Goal: Task Accomplishment & Management: Use online tool/utility

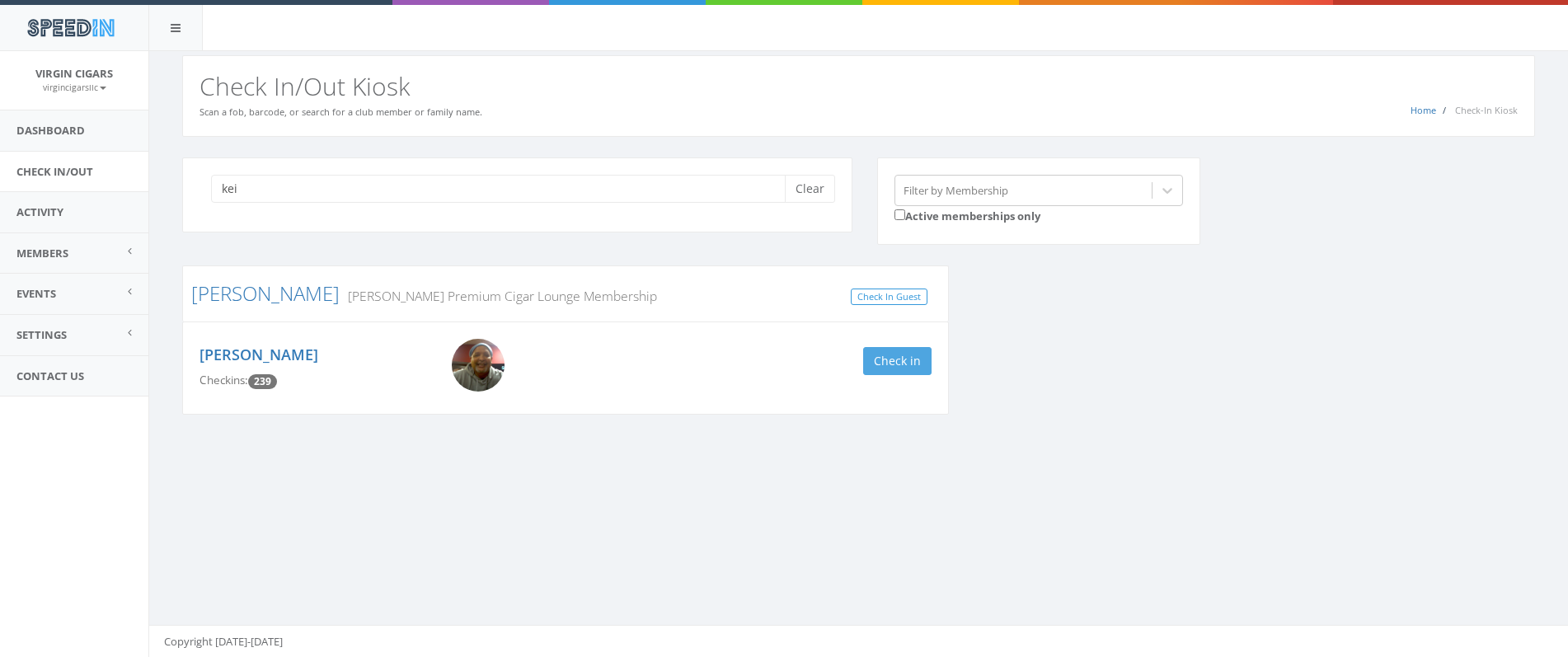
type input "kei"
click at [896, 361] on button "Check in" at bounding box center [897, 361] width 68 height 28
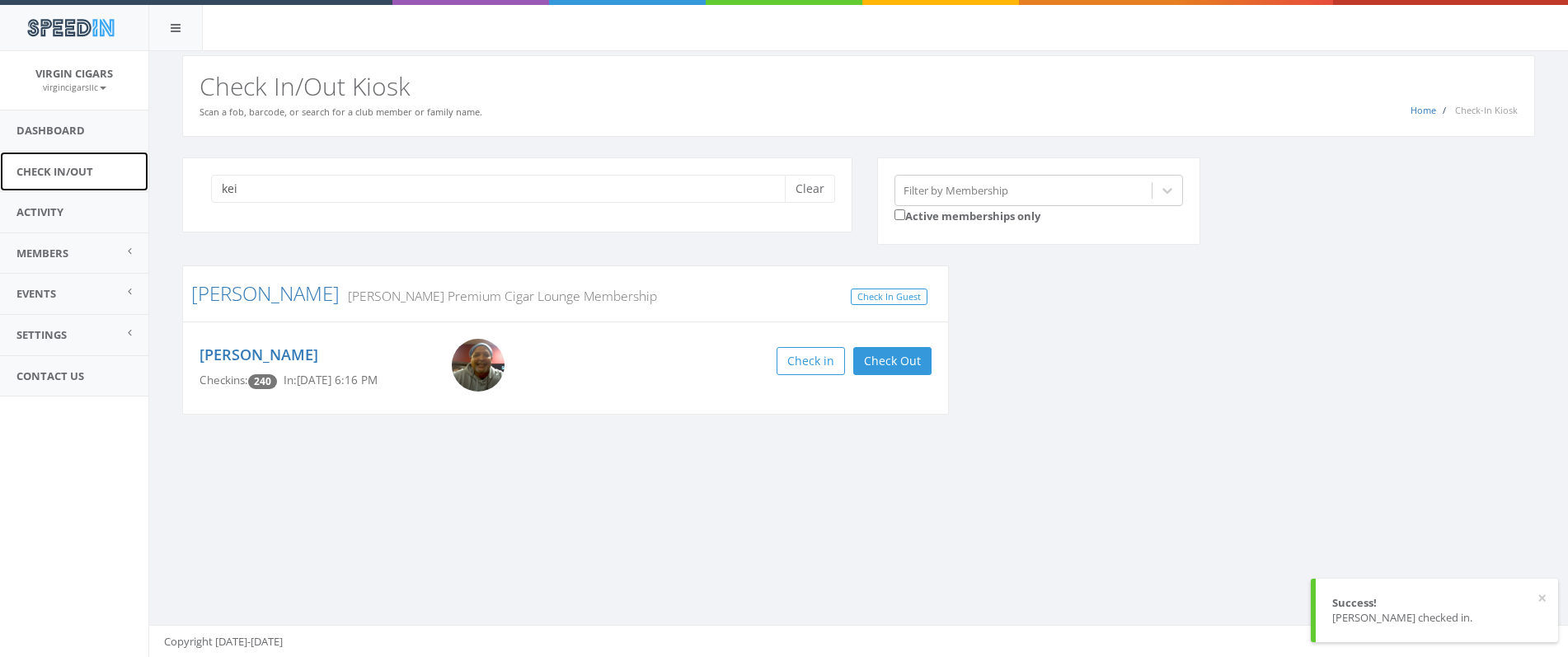
click at [62, 173] on link "Check In/Out" at bounding box center [74, 172] width 148 height 40
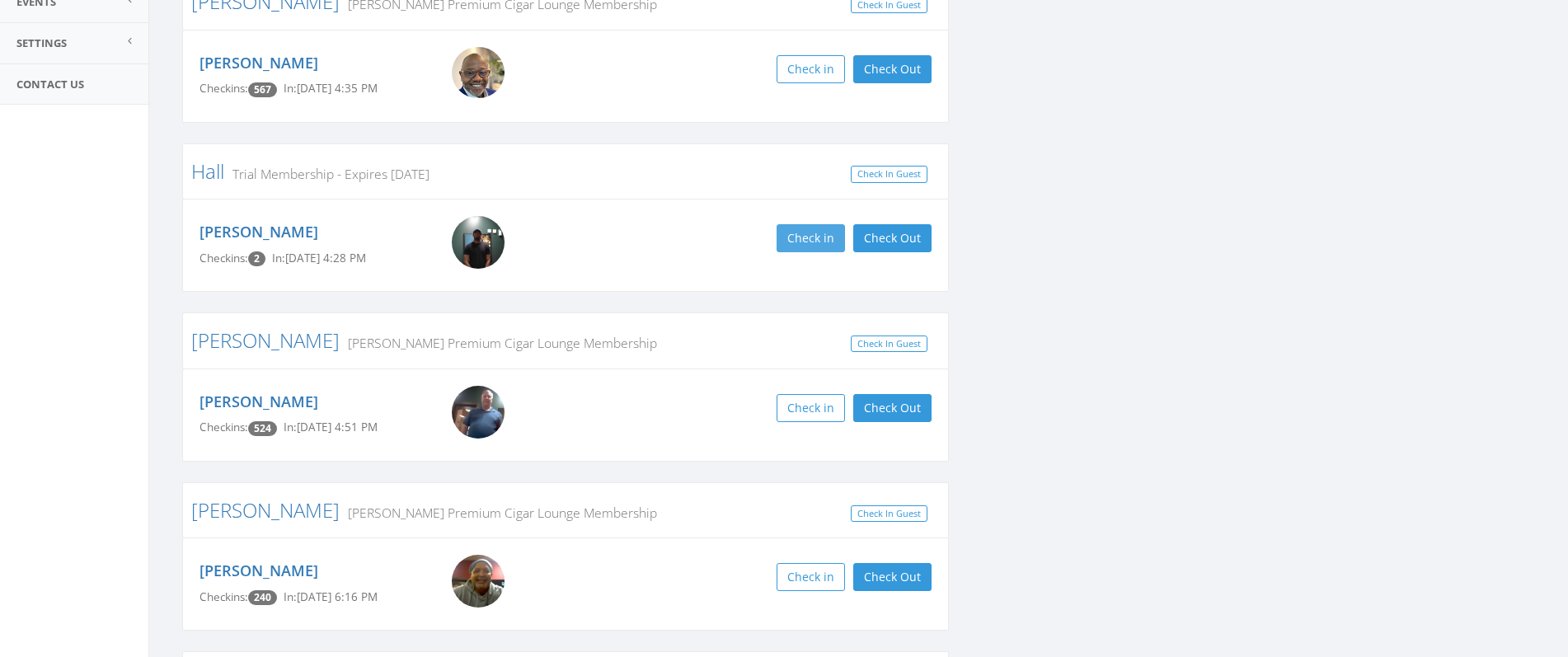
scroll to position [289, 0]
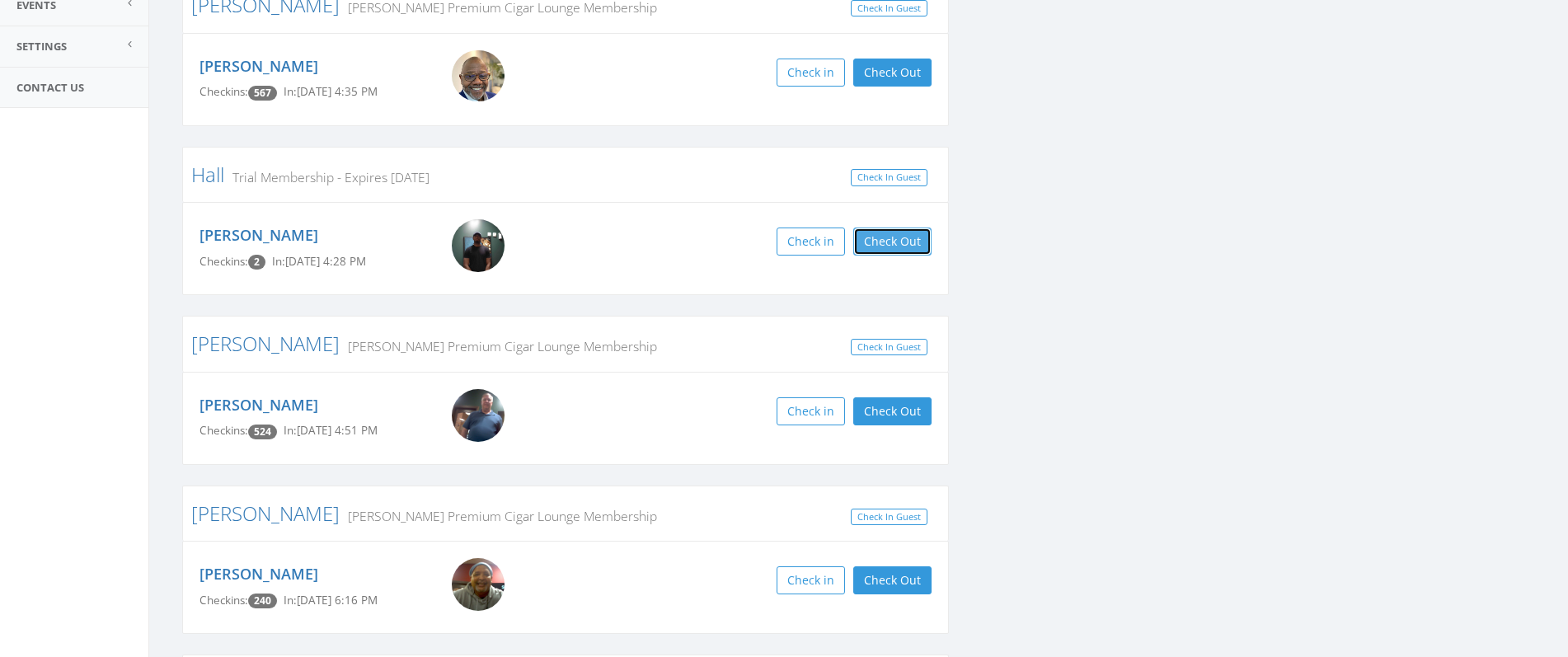
click at [878, 237] on button "Check Out" at bounding box center [892, 242] width 78 height 28
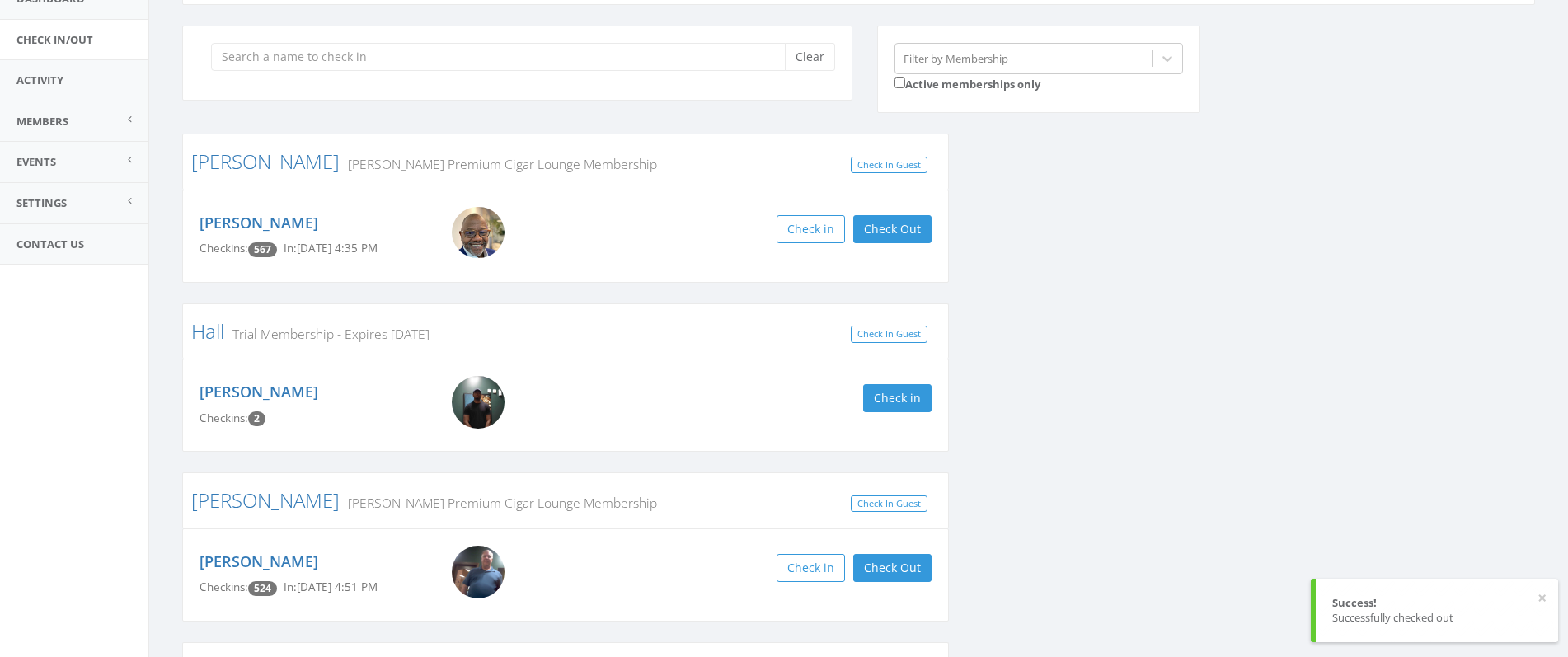
scroll to position [0, 0]
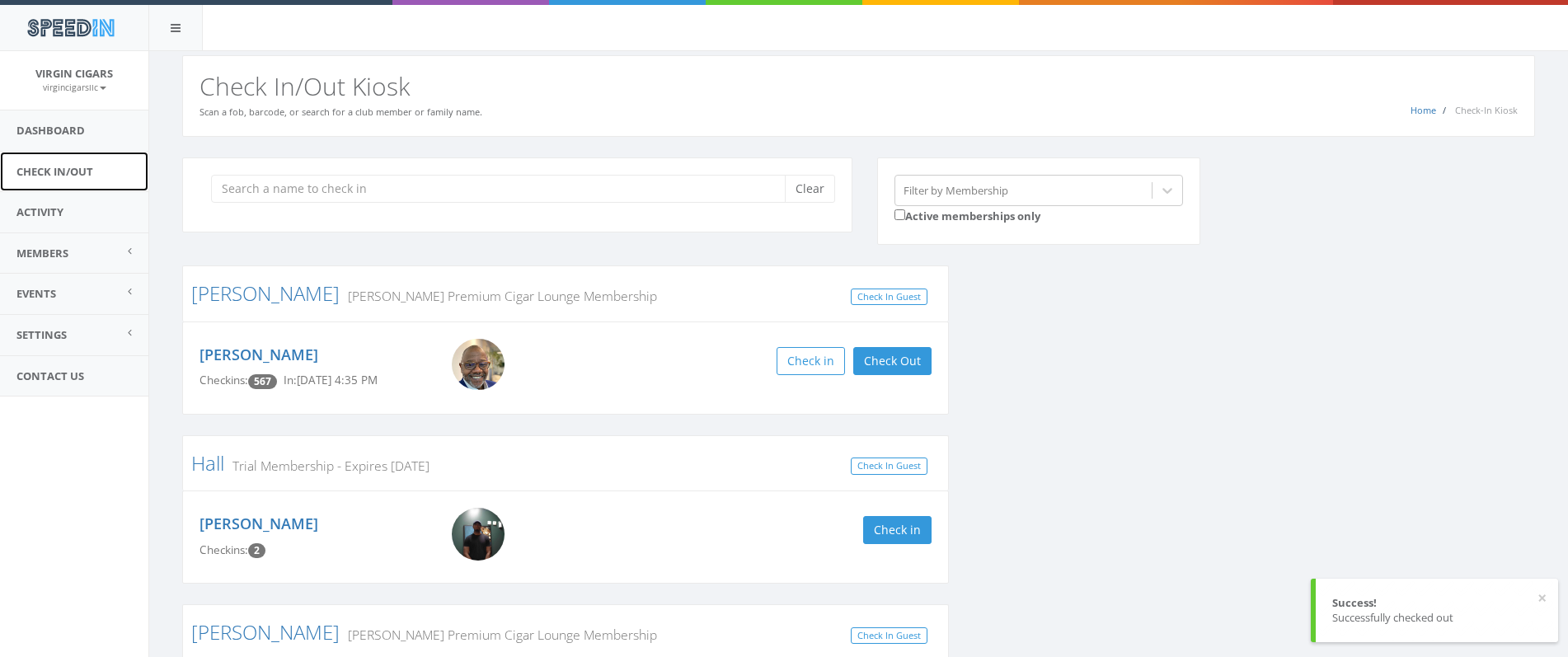
click at [75, 171] on link "Check In/Out" at bounding box center [74, 172] width 148 height 40
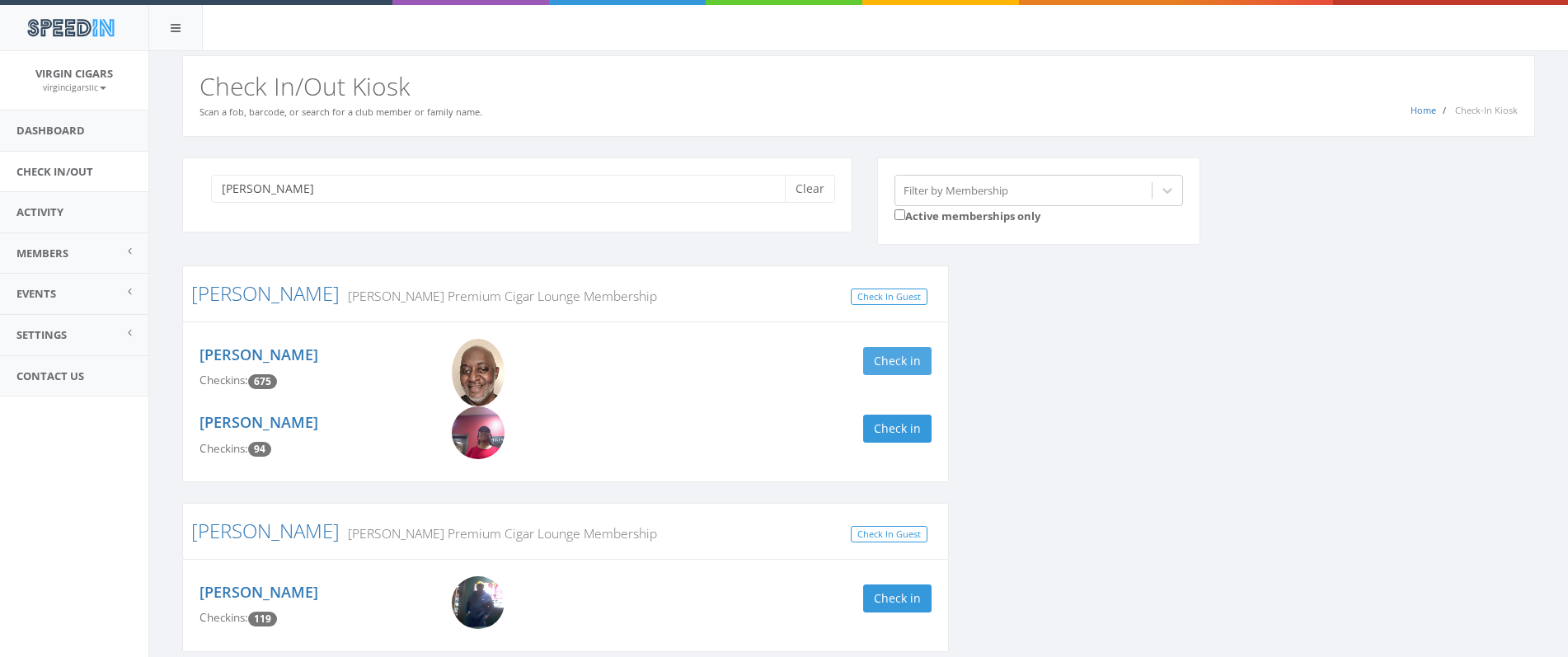
type input "rees"
click at [897, 364] on button "Check in" at bounding box center [897, 361] width 68 height 28
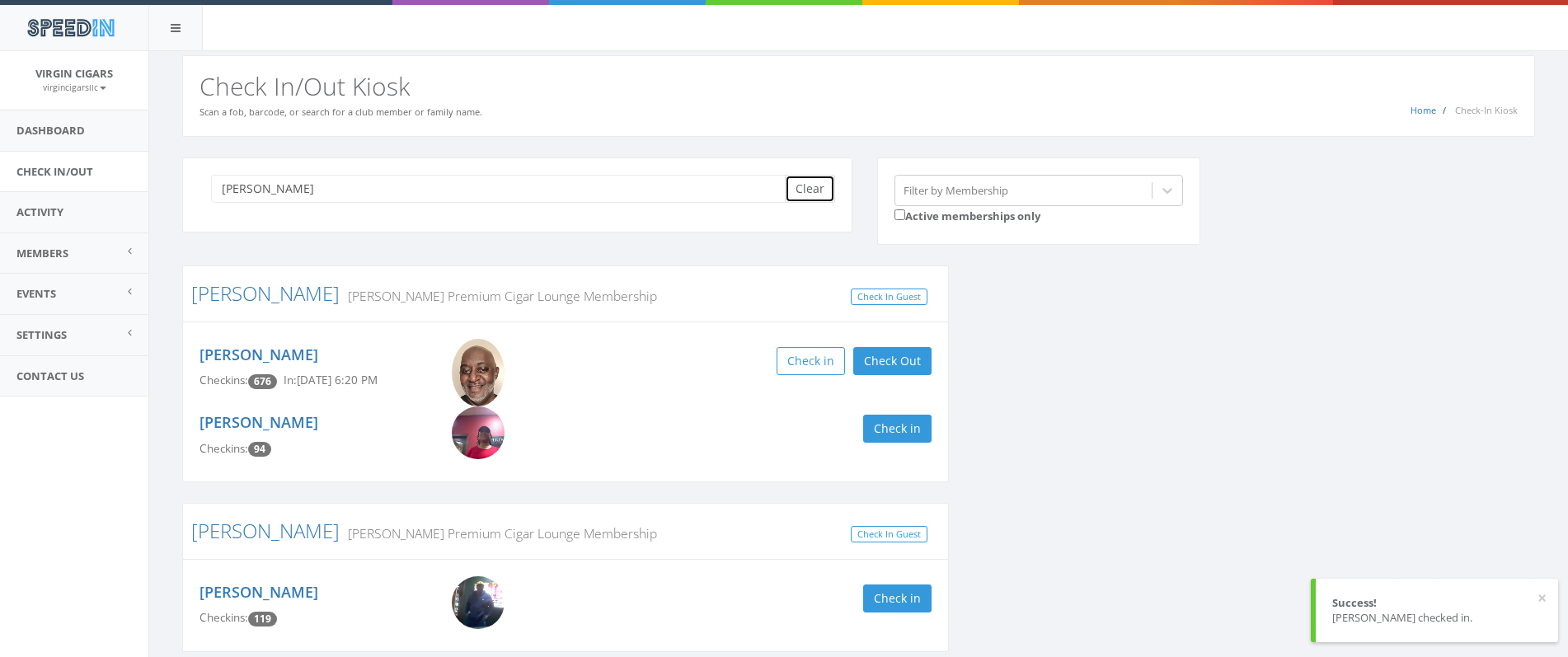
click at [813, 194] on button "Clear" at bounding box center [810, 189] width 50 height 28
